Goal: Task Accomplishment & Management: Manage account settings

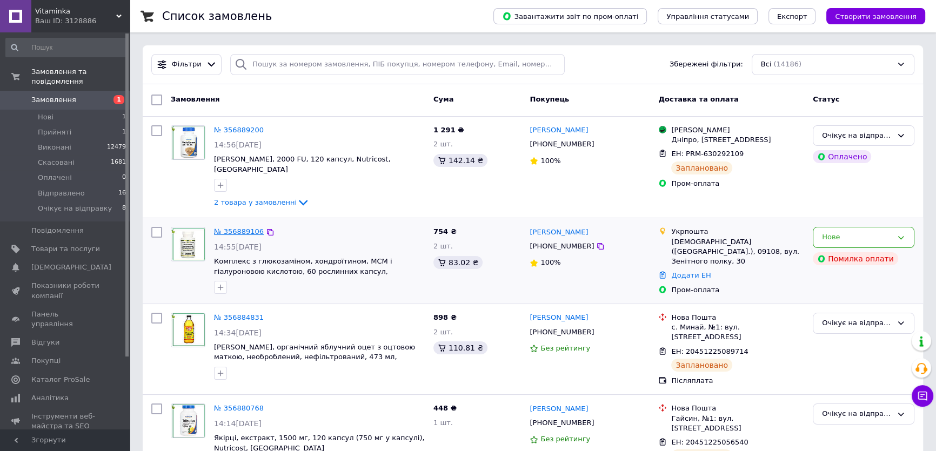
click at [242, 228] on link "№ 356889106" at bounding box center [239, 232] width 50 height 8
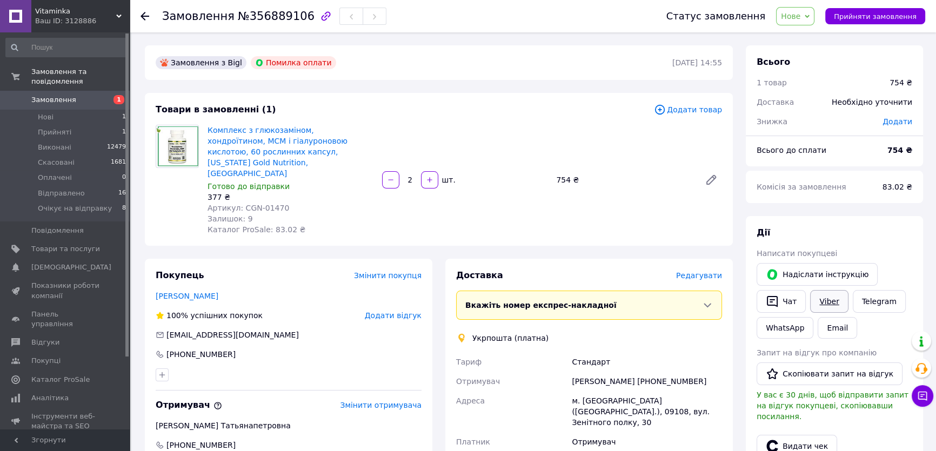
click at [828, 303] on link "Viber" at bounding box center [829, 301] width 38 height 23
click at [845, 232] on div "Дії" at bounding box center [835, 233] width 156 height 12
click at [872, 228] on div "Дії" at bounding box center [835, 233] width 156 height 12
click at [41, 95] on span "Замовлення" at bounding box center [53, 100] width 45 height 10
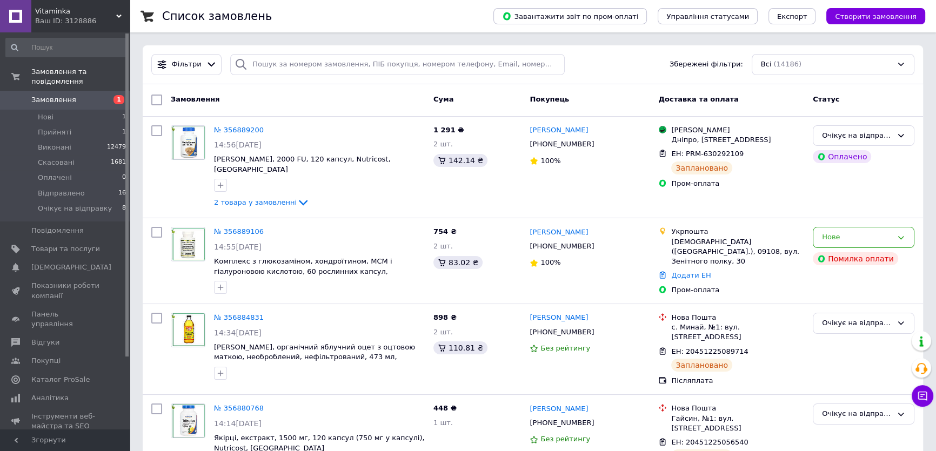
click at [0, 91] on link "Замовлення 1" at bounding box center [66, 100] width 132 height 18
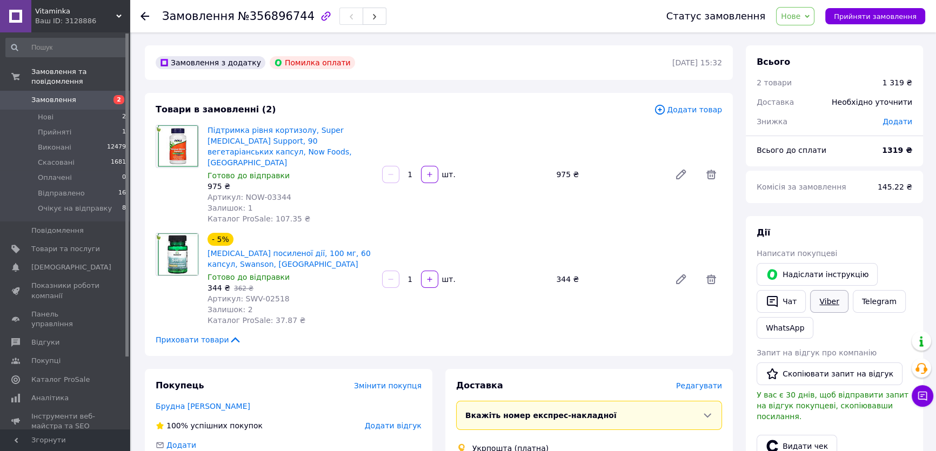
click at [834, 297] on link "Viber" at bounding box center [829, 301] width 38 height 23
click at [871, 225] on div "Дії Написати покупцеві   Надіслати інструкцію   Чат Viber Telegram WhatsApp Зап…" at bounding box center [834, 371] width 177 height 311
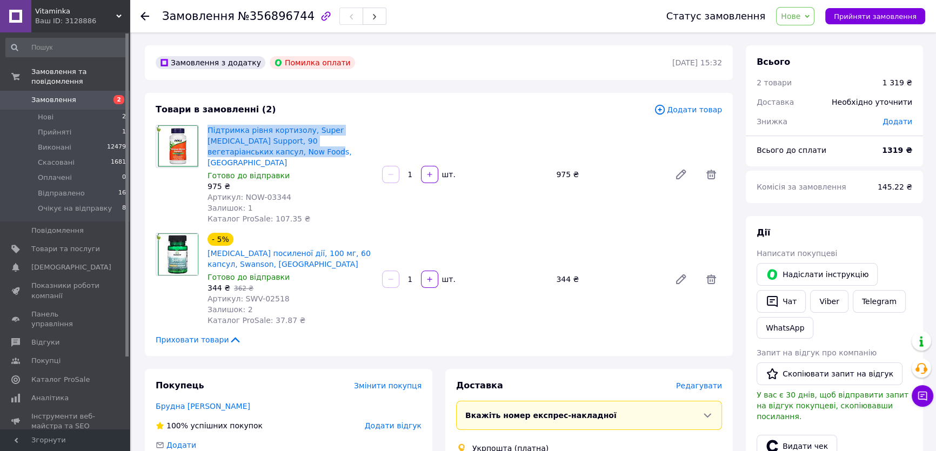
drag, startPoint x: 228, startPoint y: 151, endPoint x: 206, endPoint y: 130, distance: 30.2
click at [206, 130] on div "Підтримка рівня кортизолу, Super Cortisol Support, 90 вегетаріанських капсул, N…" at bounding box center [290, 175] width 175 height 104
copy link "Підтримка рівня кортизолу, Super [MEDICAL_DATA] Support, 90 вегетаріанських кап…"
click at [831, 225] on div "Дії Написати покупцеві   Надіслати інструкцію   Чат Viber Telegram WhatsApp Зап…" at bounding box center [834, 371] width 177 height 311
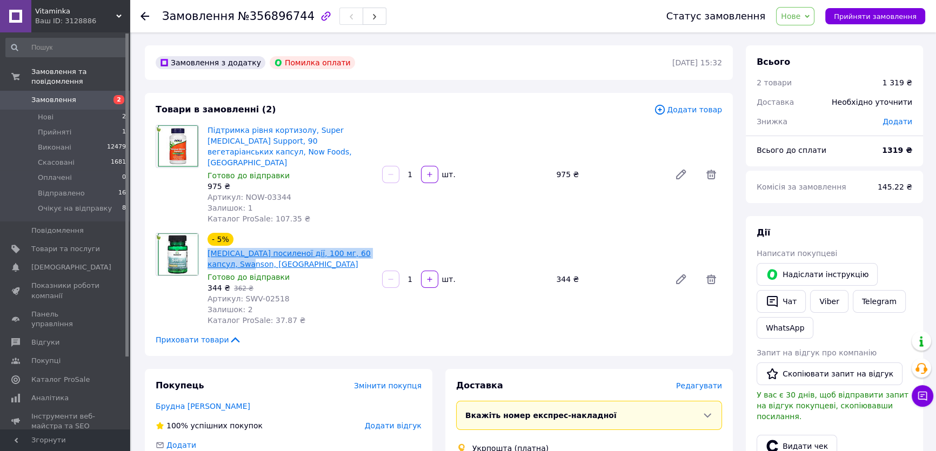
drag, startPoint x: 269, startPoint y: 251, endPoint x: 208, endPoint y: 244, distance: 60.9
click at [208, 248] on span "[MEDICAL_DATA] посиленої дії, 100 мг, 60 капсул, Swanson, [GEOGRAPHIC_DATA]" at bounding box center [291, 259] width 166 height 22
copy link "[MEDICAL_DATA] посиленої дії, 100 мг, 60 капсул, Swanson, [GEOGRAPHIC_DATA]"
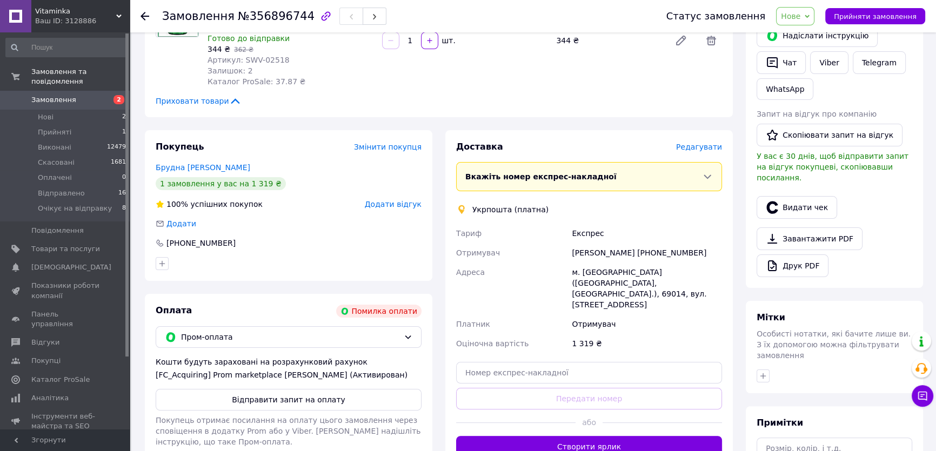
scroll to position [245, 0]
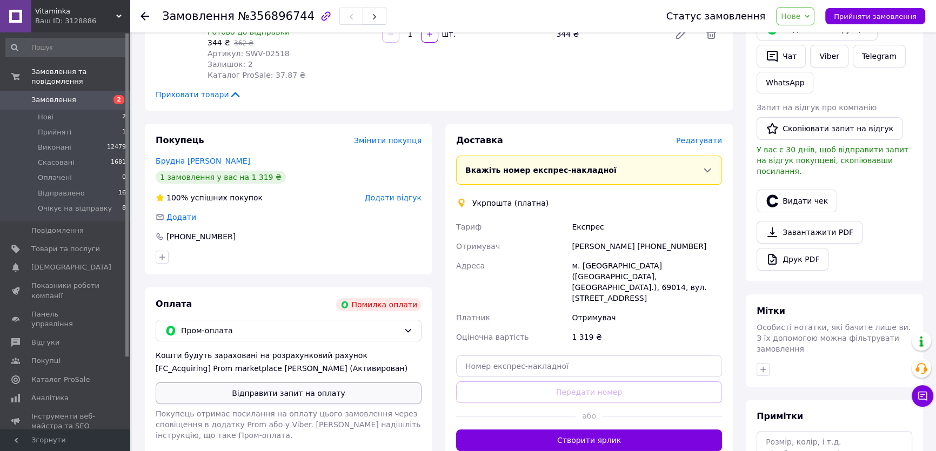
click at [285, 383] on button "Відправити запит на оплату" at bounding box center [289, 394] width 266 height 22
click at [865, 269] on div "Дії Написати покупцеві   Надіслати інструкцію   Чат Viber Telegram WhatsApp Зап…" at bounding box center [834, 126] width 177 height 311
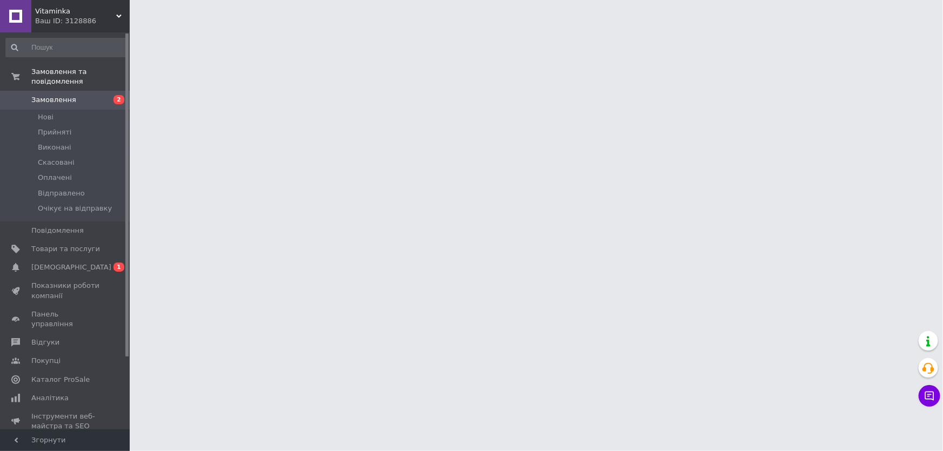
click at [58, 263] on span "[DEMOGRAPHIC_DATA]" at bounding box center [71, 268] width 80 height 10
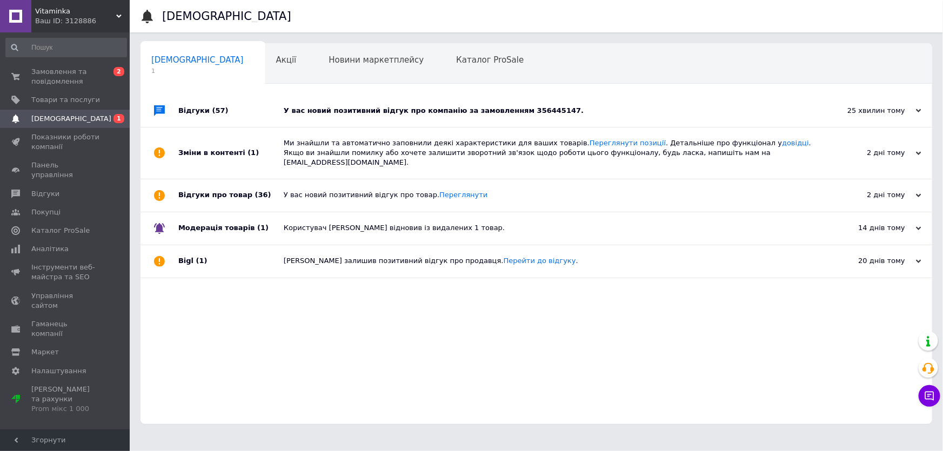
click at [867, 112] on div "25 хвилин тому" at bounding box center [867, 111] width 108 height 10
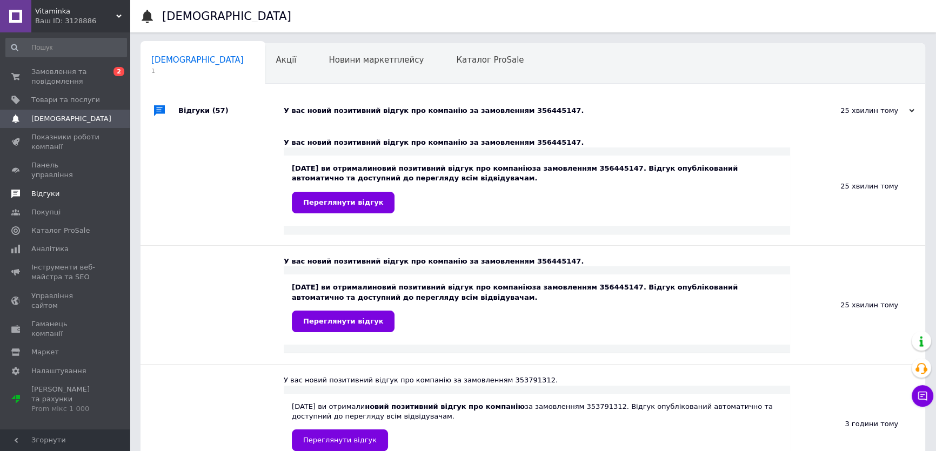
click at [45, 189] on span "Відгуки" at bounding box center [45, 194] width 28 height 10
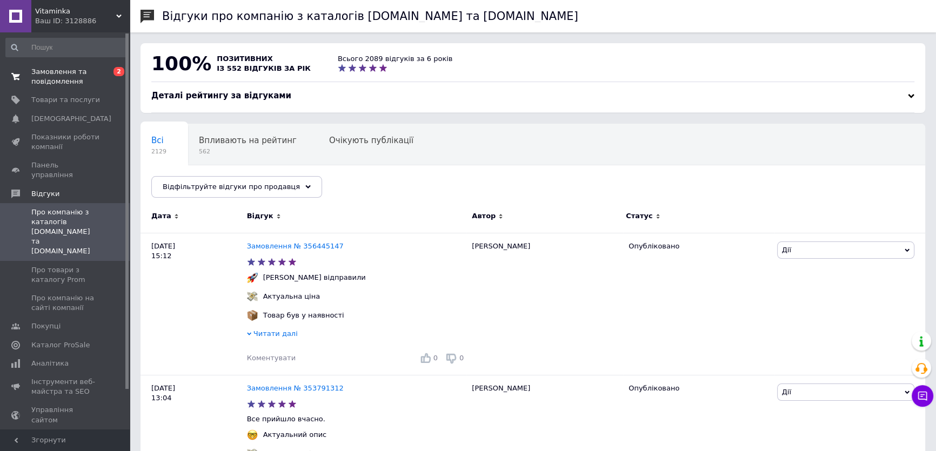
click at [58, 74] on span "Замовлення та повідомлення" at bounding box center [65, 76] width 69 height 19
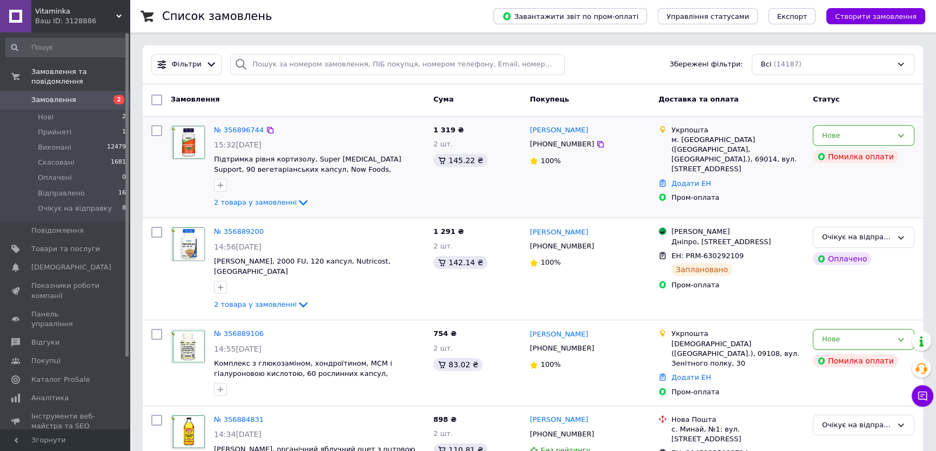
click at [802, 196] on div "Укрпошта м. Запоріжжя (Запорізька обл., Запорізький р-н.), 69014, вул. Магістра…" at bounding box center [731, 167] width 155 height 93
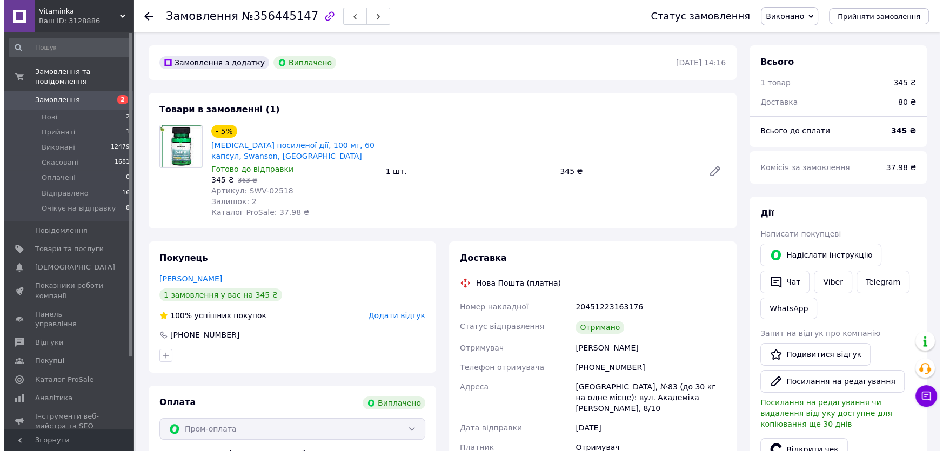
scroll to position [86, 0]
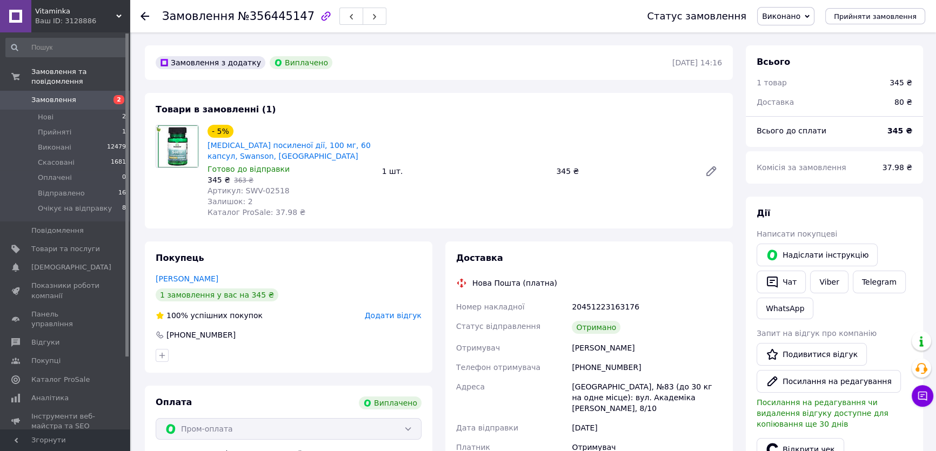
click at [400, 316] on span "Додати відгук" at bounding box center [393, 315] width 57 height 9
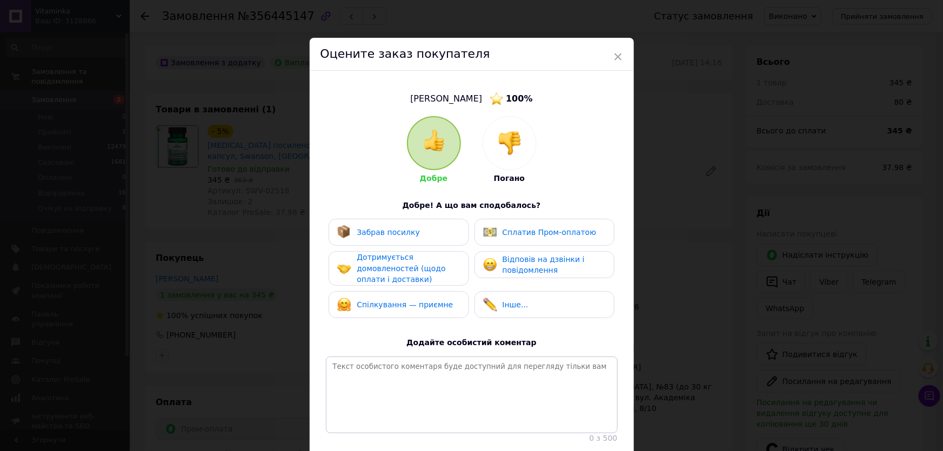
click at [414, 230] on div "Забрав посилку" at bounding box center [398, 232] width 123 height 14
click at [416, 270] on span "Дотримується домовленостей (щодо оплати і доставки)" at bounding box center [401, 268] width 89 height 31
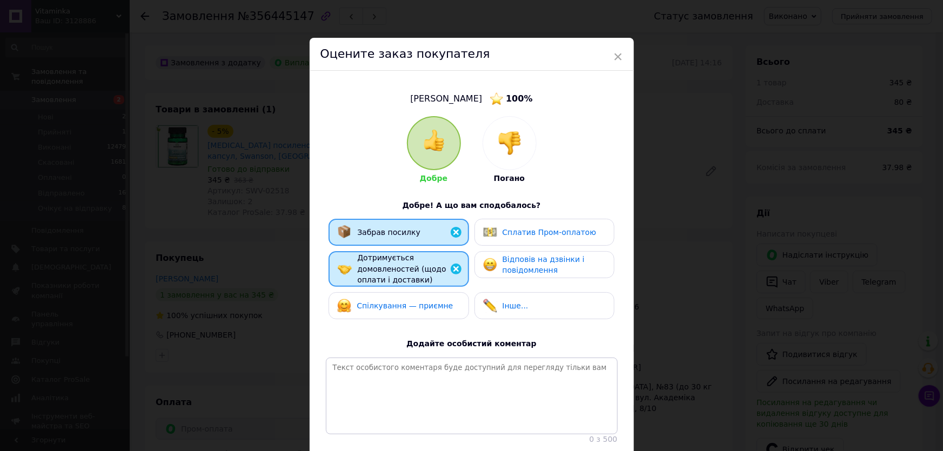
click at [416, 302] on span "Спілкування — приємне" at bounding box center [405, 306] width 96 height 9
click at [544, 269] on span "Відповів на дзвінки і повідомлення" at bounding box center [544, 265] width 82 height 20
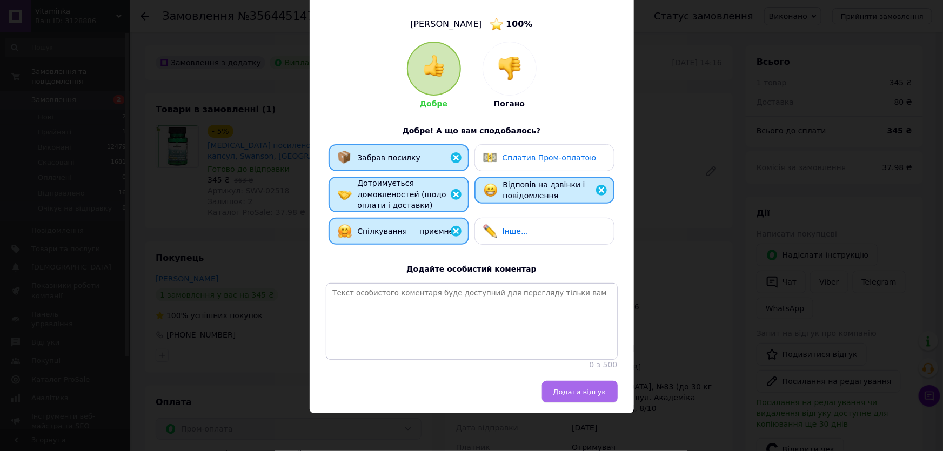
click at [593, 391] on span "Додати відгук" at bounding box center [579, 392] width 53 height 8
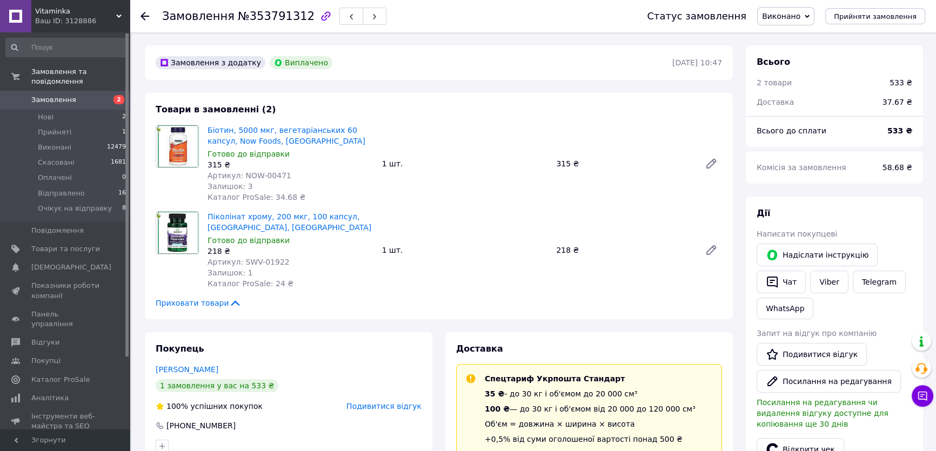
scroll to position [71, 0]
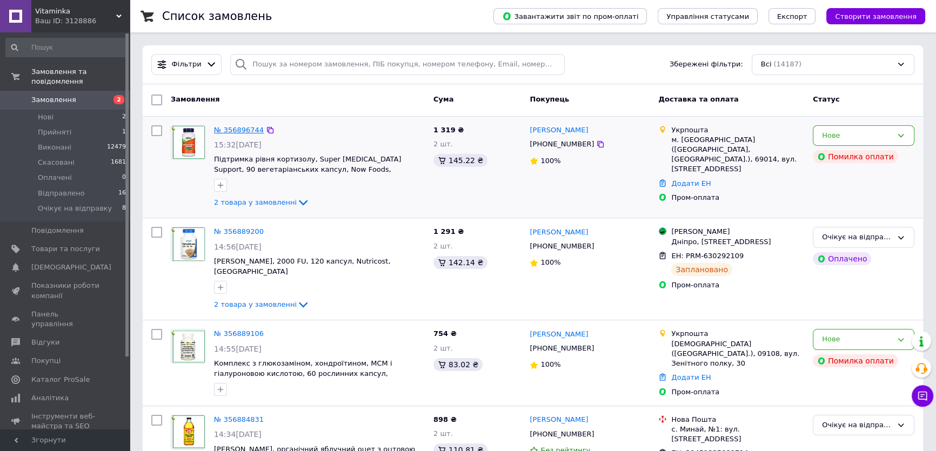
click at [236, 129] on link "№ 356896744" at bounding box center [239, 130] width 50 height 8
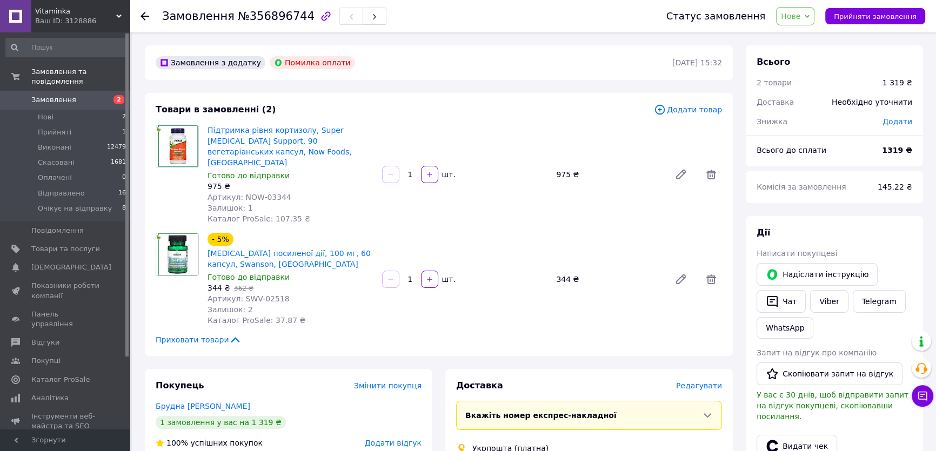
click at [58, 95] on span "Замовлення" at bounding box center [53, 100] width 45 height 10
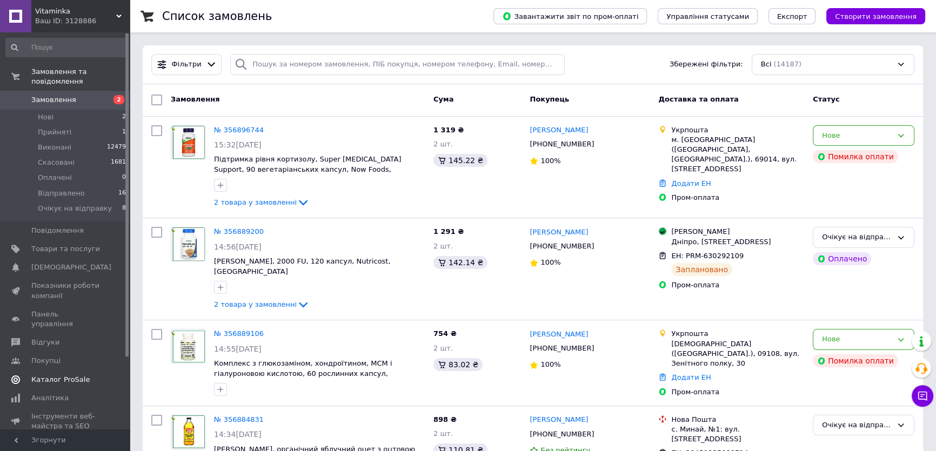
click at [54, 375] on span "Каталог ProSale" at bounding box center [60, 380] width 58 height 10
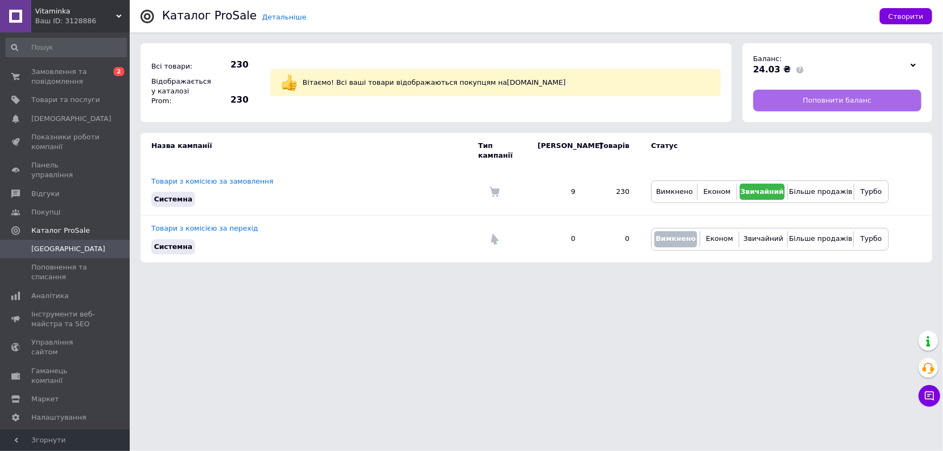
click at [815, 97] on span "Поповнити баланс" at bounding box center [837, 101] width 69 height 10
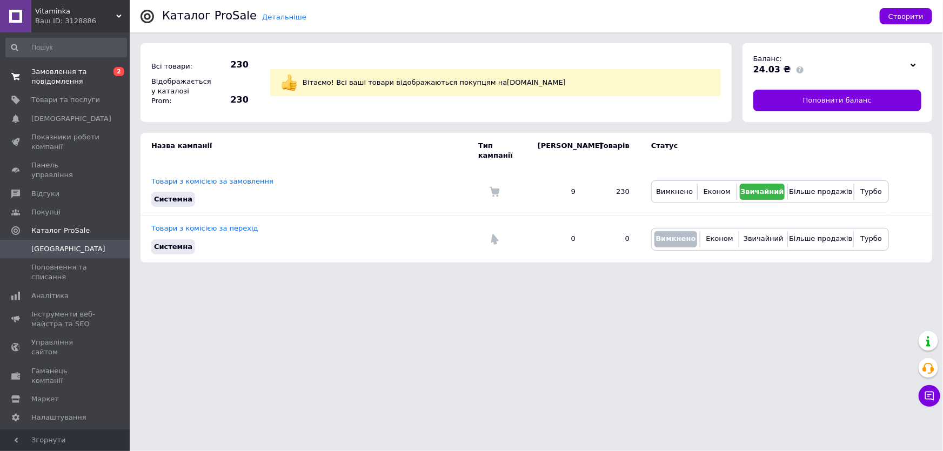
click at [59, 76] on span "Замовлення та повідомлення" at bounding box center [65, 76] width 69 height 19
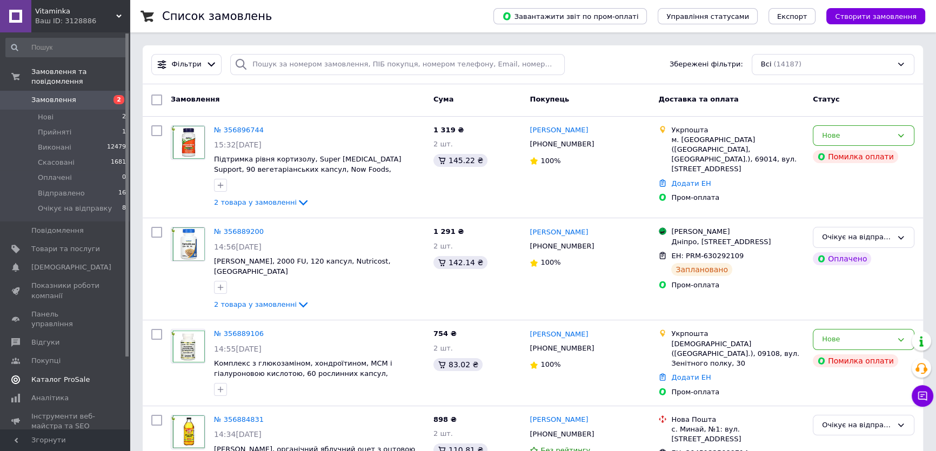
click at [62, 375] on span "Каталог ProSale" at bounding box center [60, 380] width 58 height 10
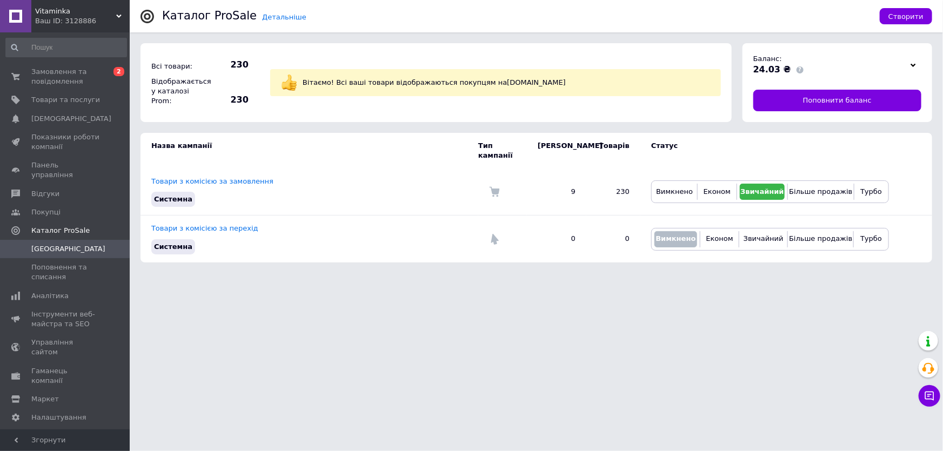
click at [66, 431] on span "Тарифи та рахунки Prom мікс 1 000" at bounding box center [65, 446] width 69 height 30
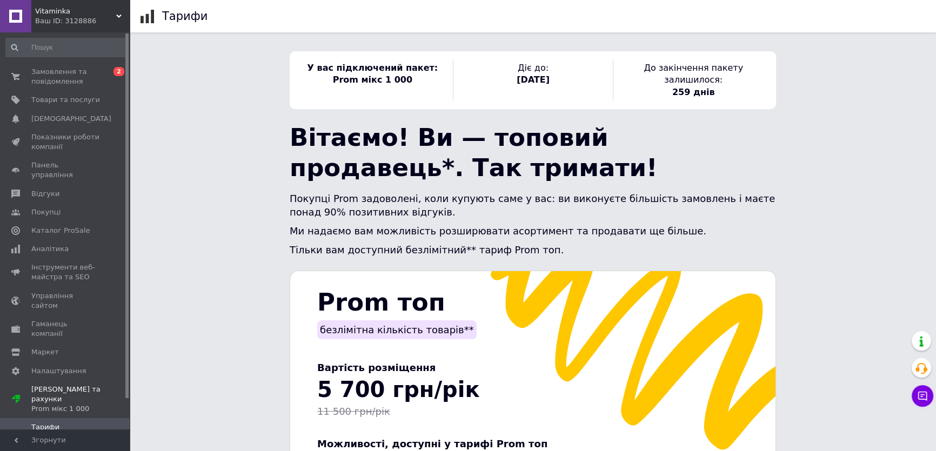
click at [50, 442] on span "Рахунки" at bounding box center [46, 447] width 30 height 10
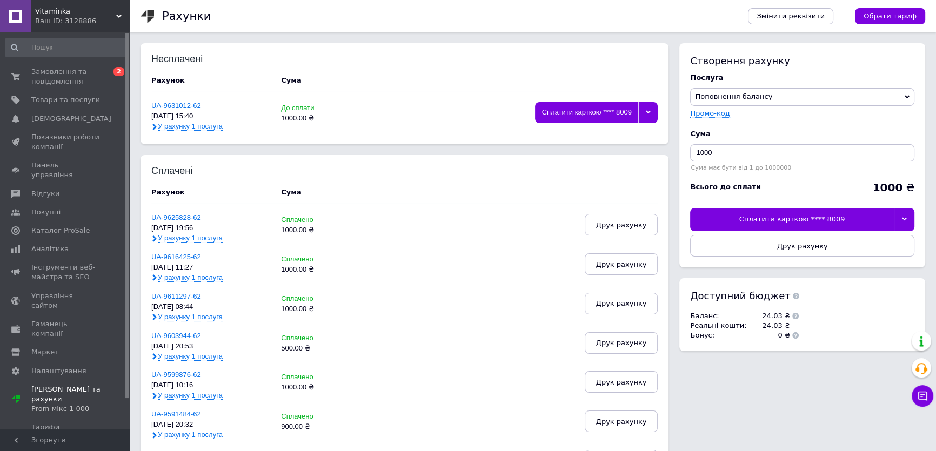
click at [649, 115] on div at bounding box center [647, 112] width 19 height 21
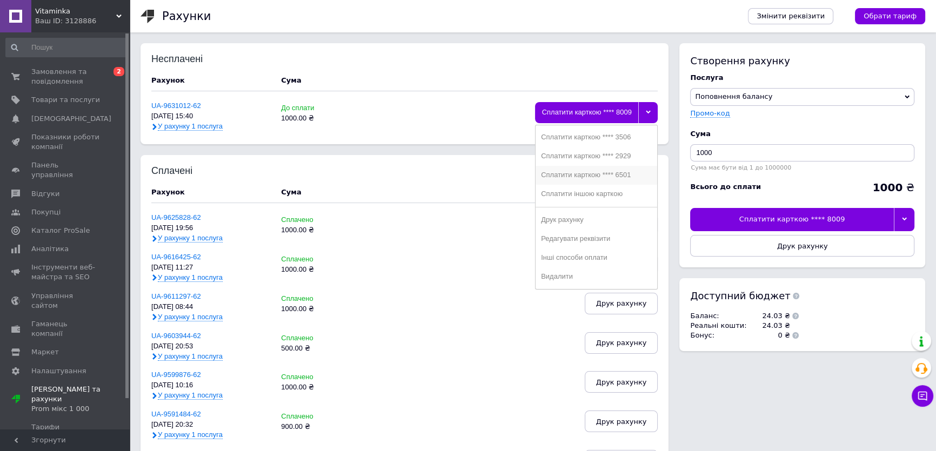
click at [613, 176] on div "Сплатити карткою **** 6501" at bounding box center [596, 175] width 111 height 8
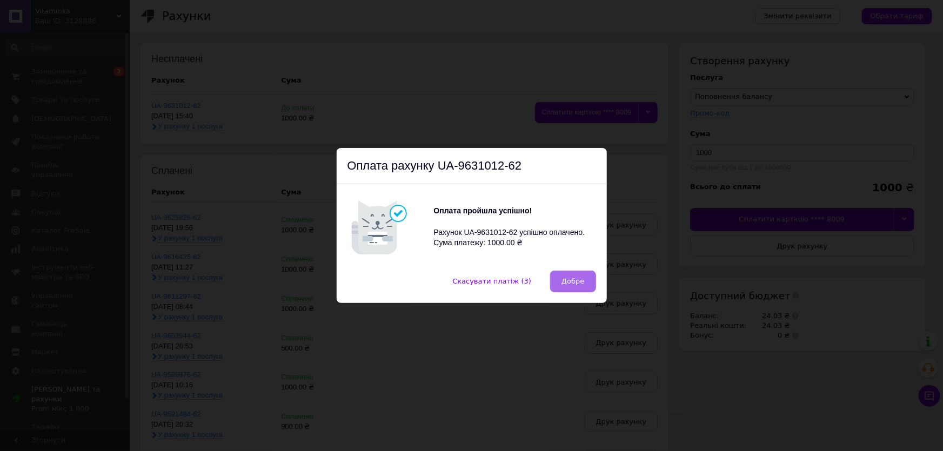
click at [573, 281] on span "Добре" at bounding box center [573, 281] width 23 height 8
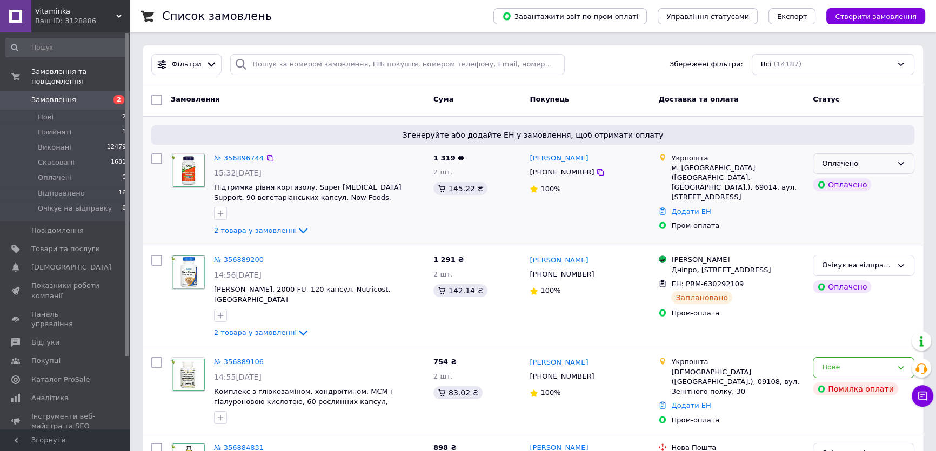
click at [874, 162] on div "Оплачено" at bounding box center [857, 163] width 70 height 11
click at [841, 183] on li "Прийнято" at bounding box center [863, 186] width 101 height 20
click at [233, 159] on link "№ 356896744" at bounding box center [239, 158] width 50 height 8
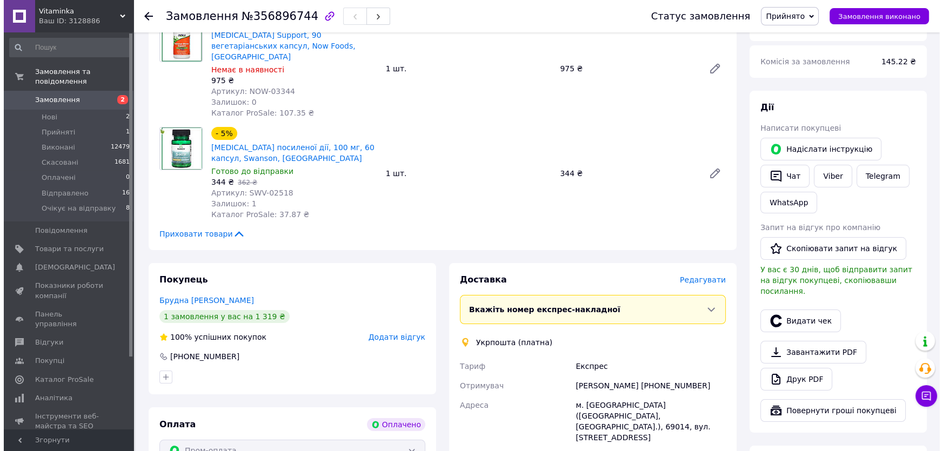
scroll to position [147, 0]
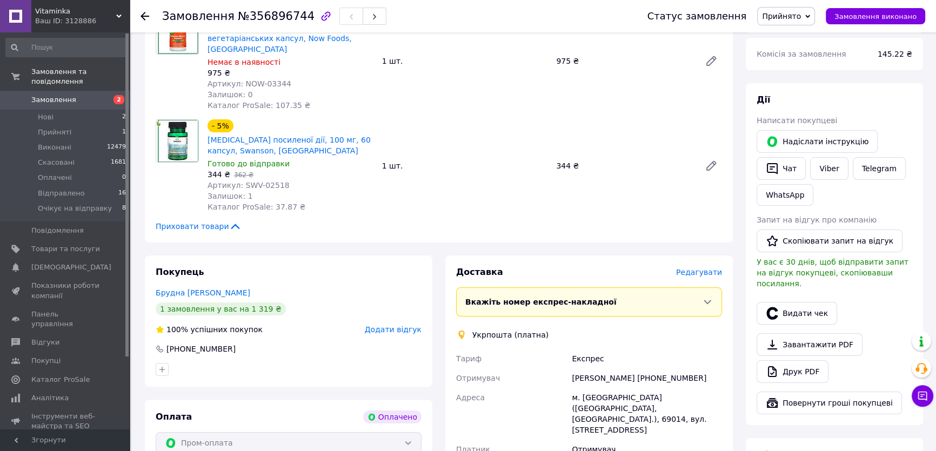
click at [703, 268] on span "Редагувати" at bounding box center [699, 272] width 46 height 9
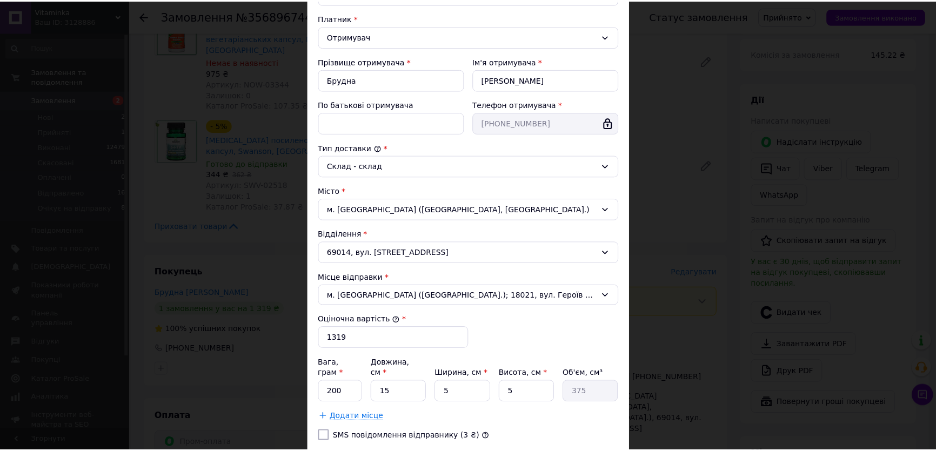
scroll to position [223, 0]
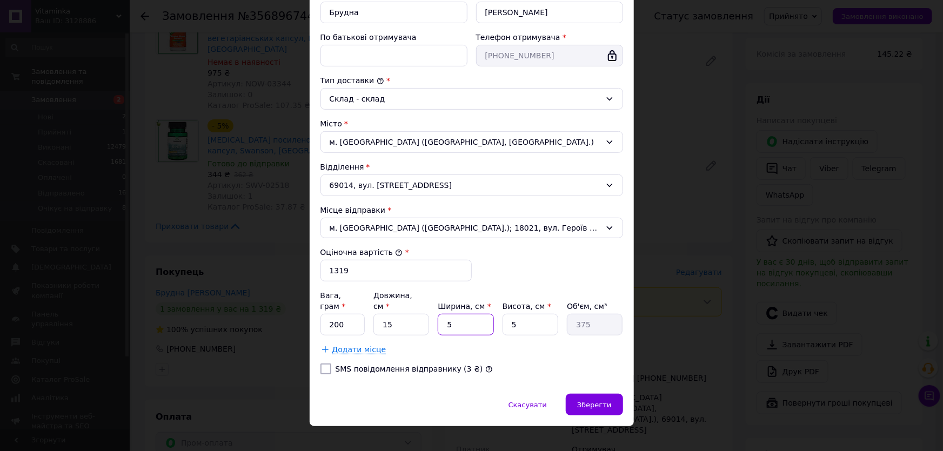
drag, startPoint x: 476, startPoint y: 313, endPoint x: 440, endPoint y: 315, distance: 35.7
click at [440, 315] on input "5" at bounding box center [466, 325] width 56 height 22
type input "1"
type input "75"
type input "10"
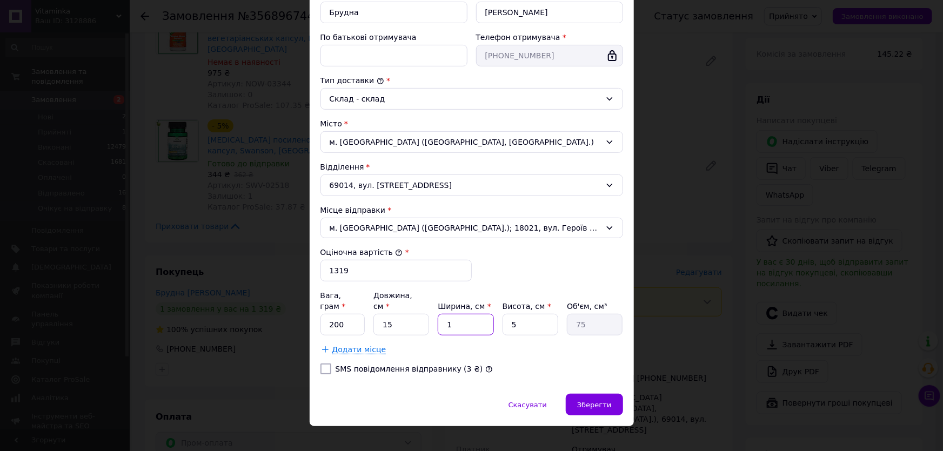
type input "750"
type input "10"
click at [588, 401] on span "Зберегти" at bounding box center [594, 405] width 34 height 8
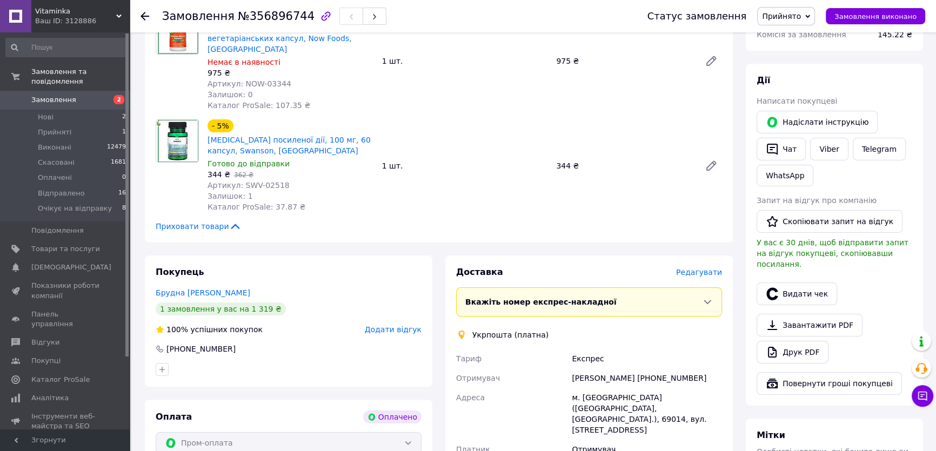
click at [904, 281] on div "Видати чек" at bounding box center [835, 294] width 160 height 27
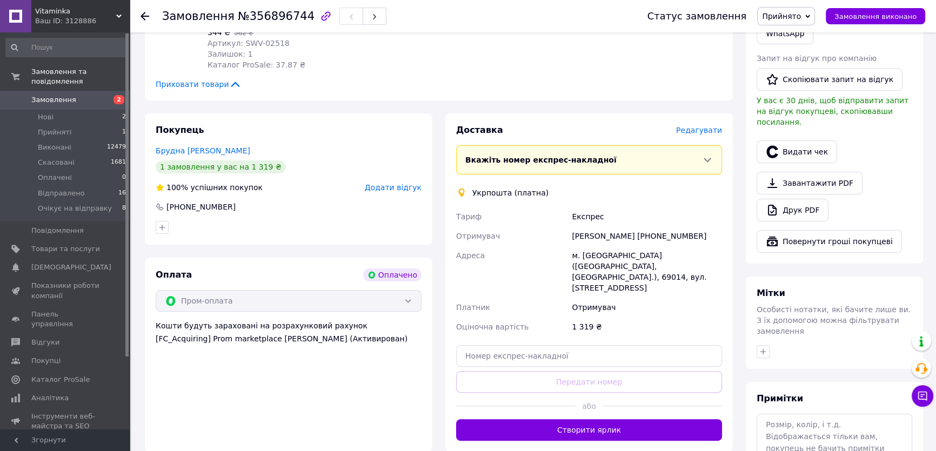
scroll to position [295, 0]
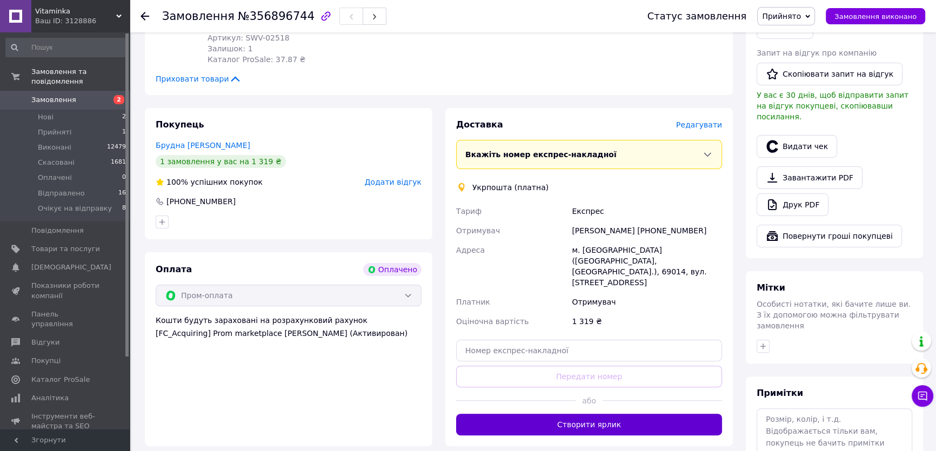
click at [605, 414] on button "Створити ярлик" at bounding box center [589, 425] width 266 height 22
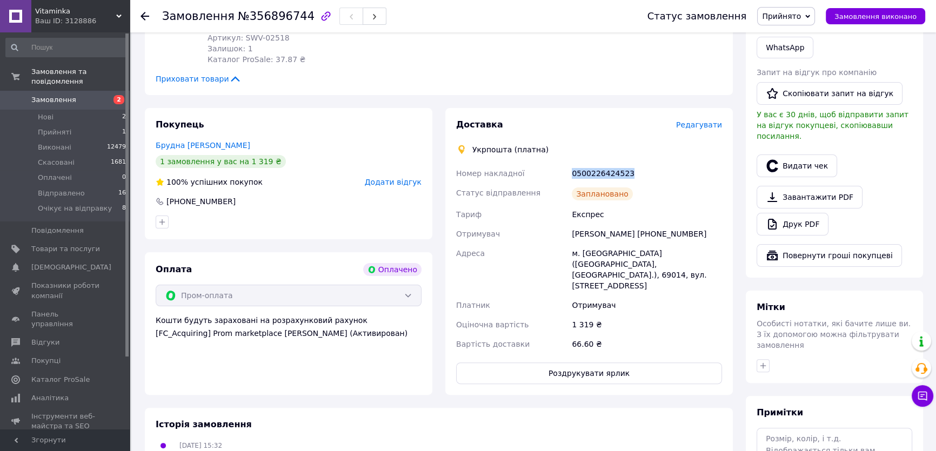
drag, startPoint x: 627, startPoint y: 159, endPoint x: 571, endPoint y: 162, distance: 55.7
click at [570, 164] on div "0500226424523" at bounding box center [647, 173] width 155 height 19
copy div "0500226424523"
click at [895, 196] on div "Завантажити PDF   Друк PDF" at bounding box center [835, 211] width 156 height 50
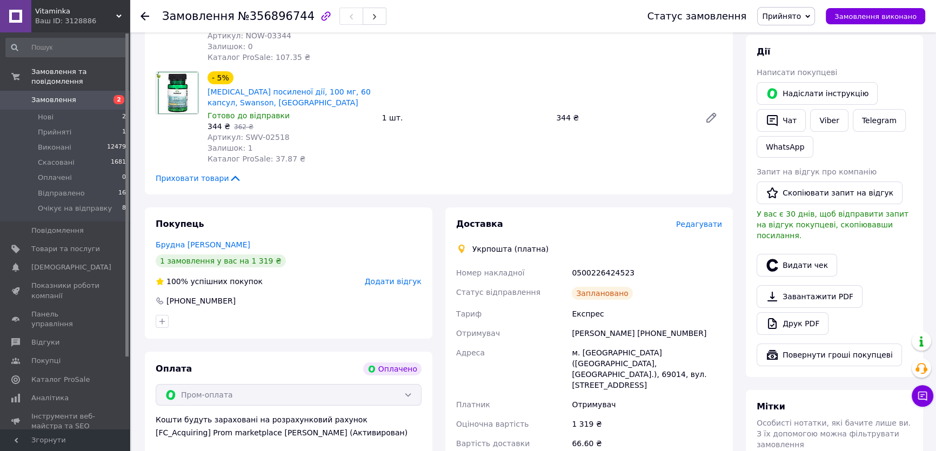
scroll to position [49, 0]
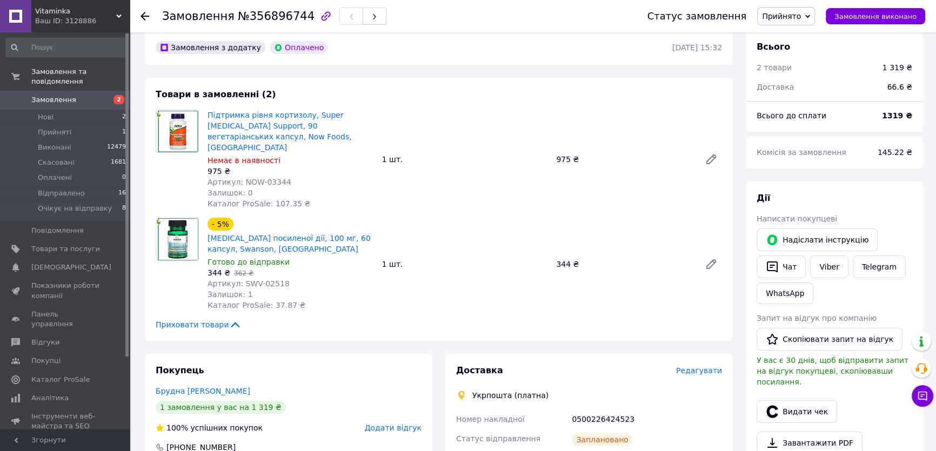
click at [862, 209] on div "[PERSON_NAME] покупцеві   [PERSON_NAME] інструкцію   Чат Viber Telegram WhatsAp…" at bounding box center [835, 352] width 156 height 321
click at [50, 95] on span "Замовлення" at bounding box center [53, 100] width 45 height 10
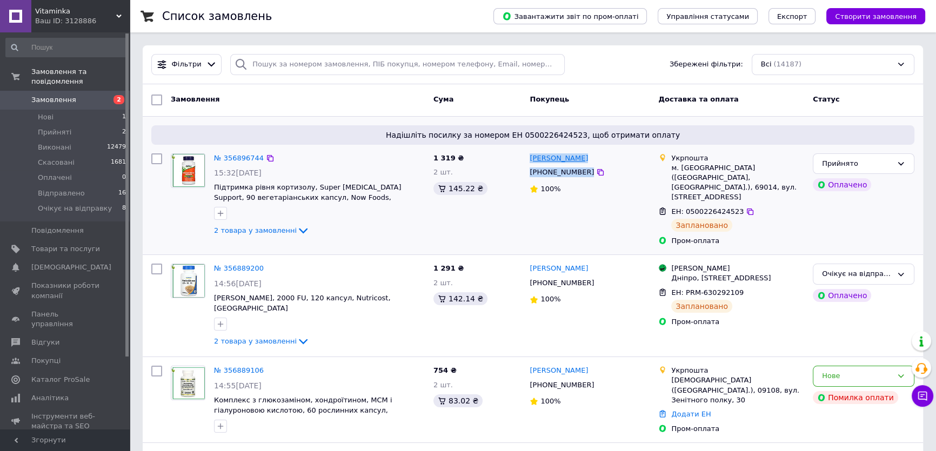
drag, startPoint x: 609, startPoint y: 172, endPoint x: 540, endPoint y: 160, distance: 70.2
click at [529, 154] on div "[PERSON_NAME] [PHONE_NUMBER] 100%" at bounding box center [589, 200] width 129 height 102
copy div "[PERSON_NAME] [PHONE_NUMBER]"
click at [873, 162] on div "Прийнято" at bounding box center [857, 163] width 70 height 11
click at [849, 257] on li "Очікує на відправку" at bounding box center [863, 265] width 101 height 20
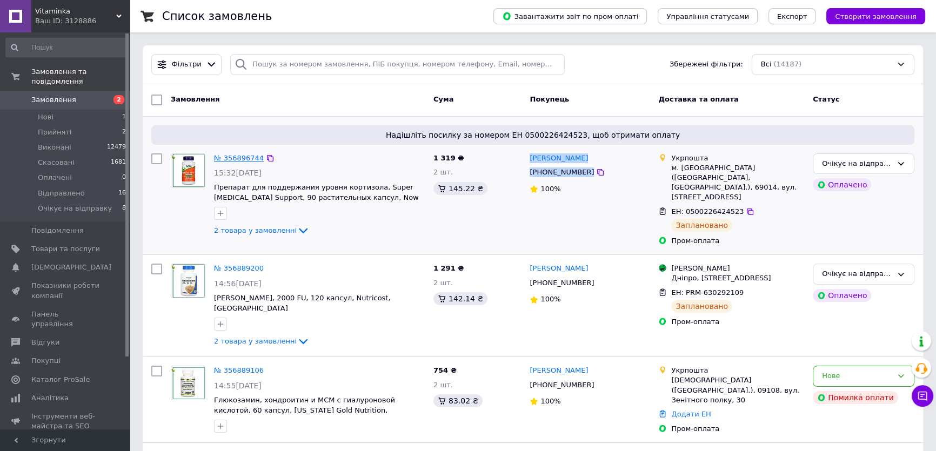
click at [237, 155] on link "№ 356896744" at bounding box center [239, 158] width 50 height 8
